Goal: Navigation & Orientation: Go to known website

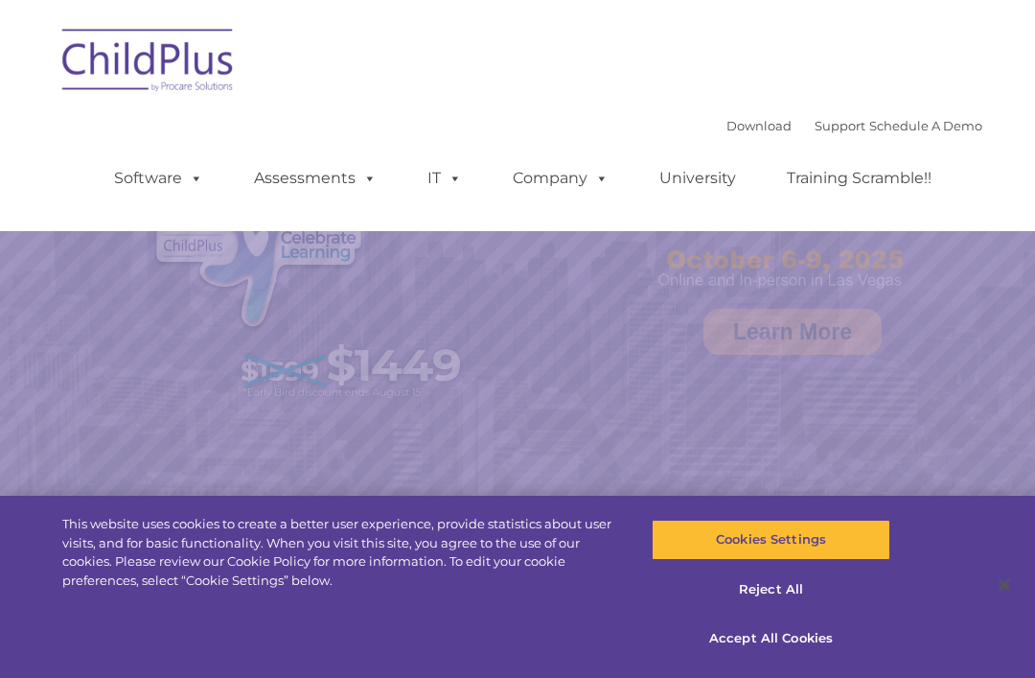
select select "MEDIUM"
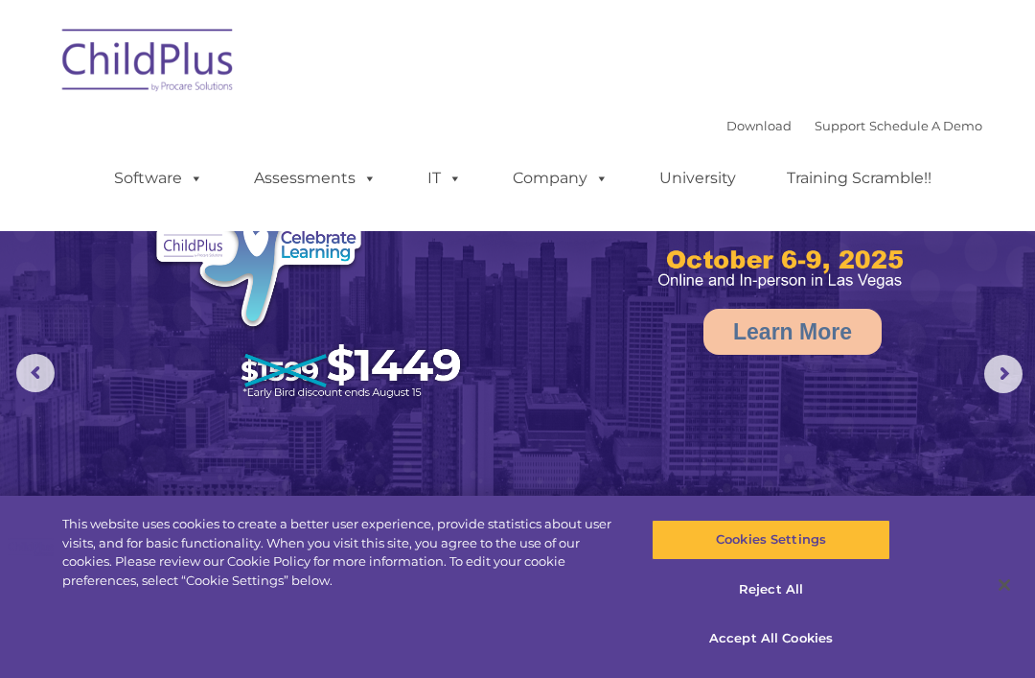
click at [161, 52] on img at bounding box center [149, 63] width 192 height 96
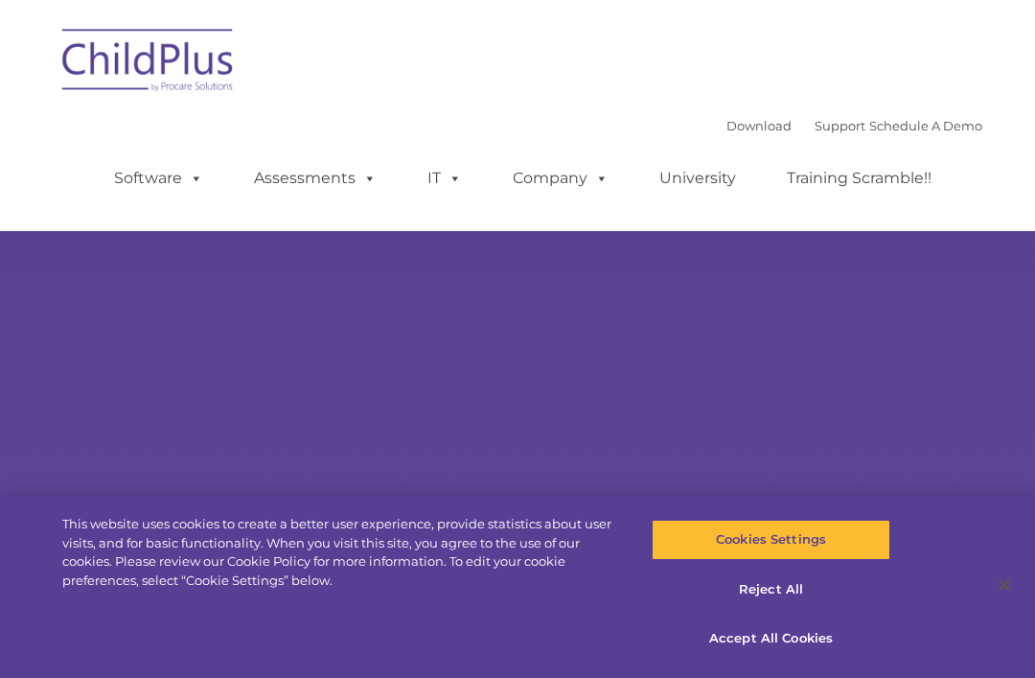
type input ""
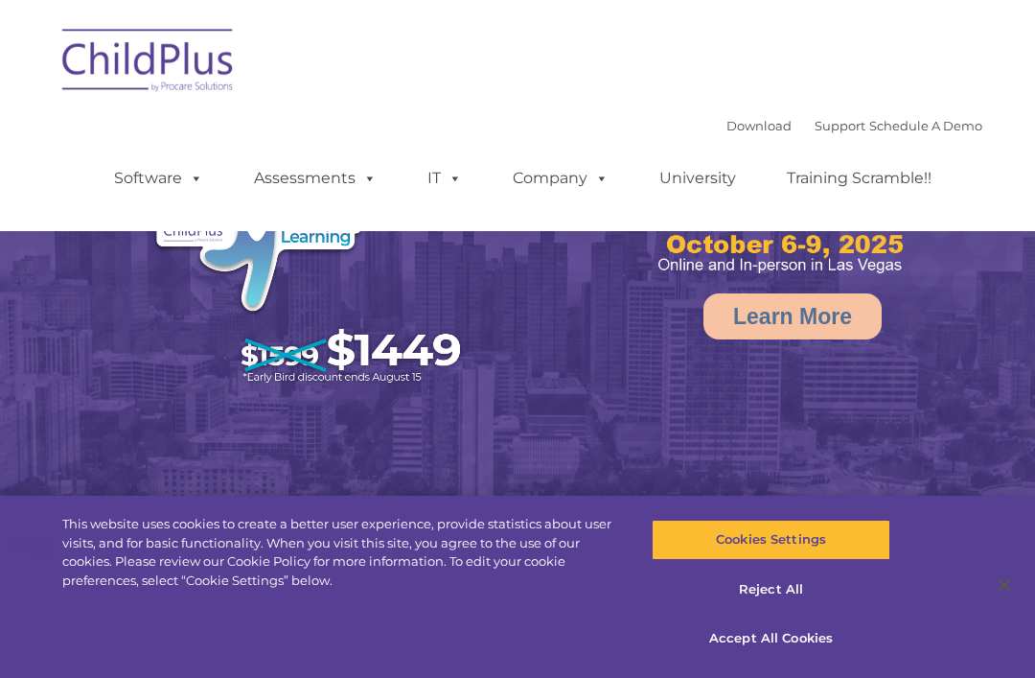
select select "MEDIUM"
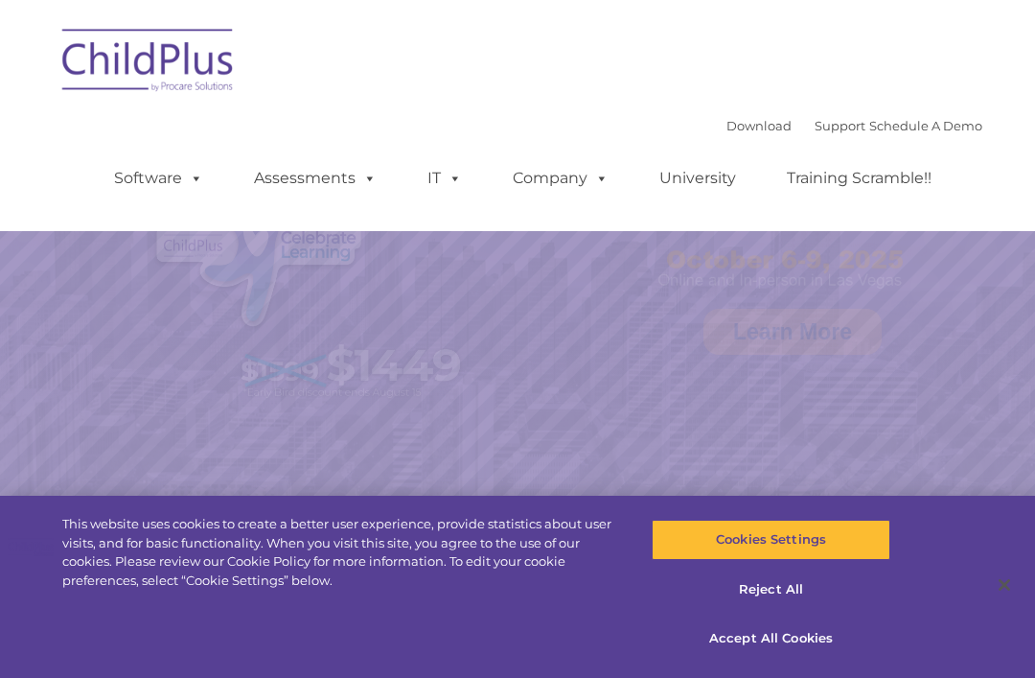
select select "MEDIUM"
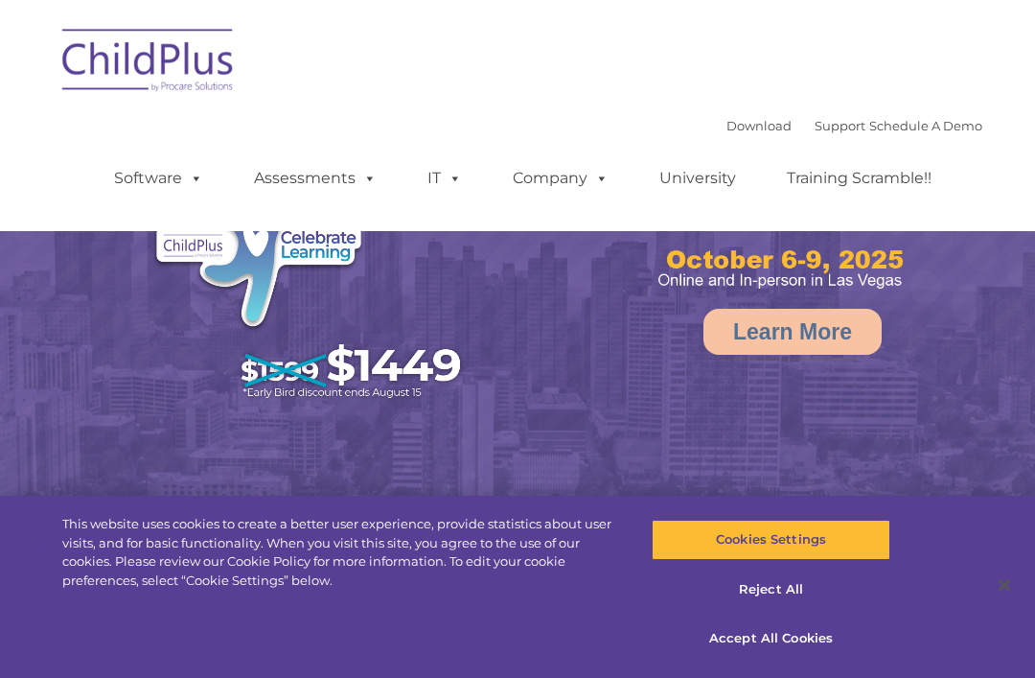
select select "MEDIUM"
